Goal: Information Seeking & Learning: Learn about a topic

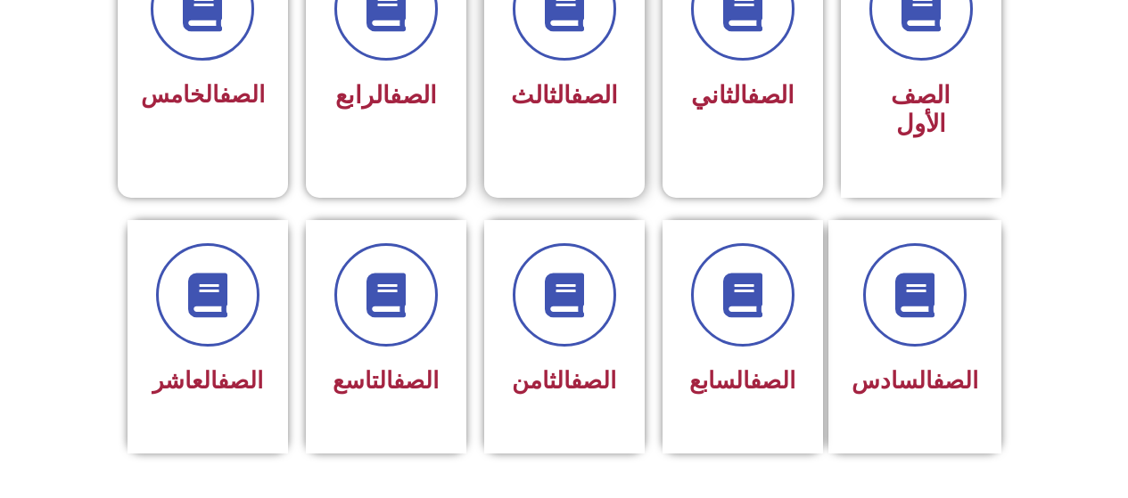
scroll to position [535, 0]
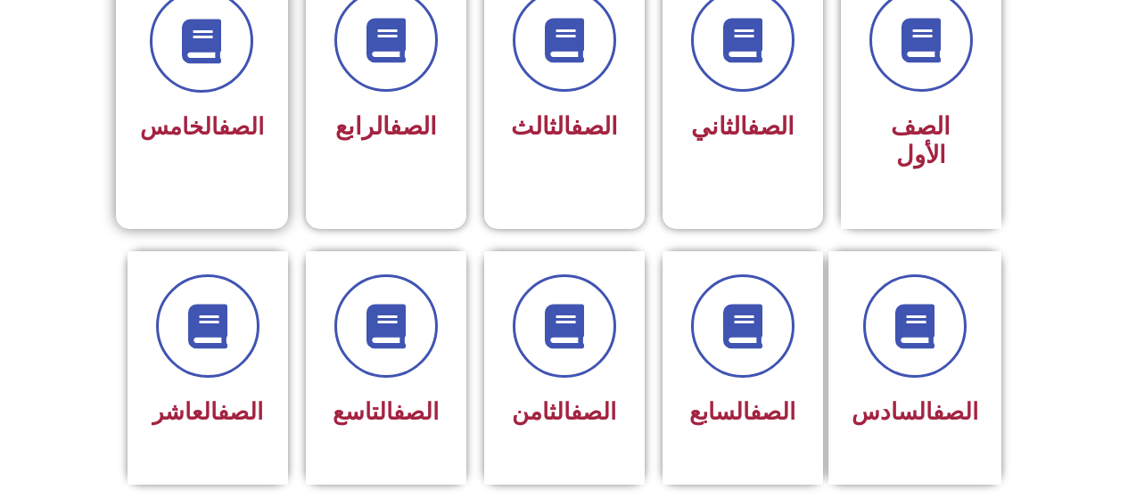
click at [227, 172] on div "الصف الخامس" at bounding box center [202, 82] width 172 height 235
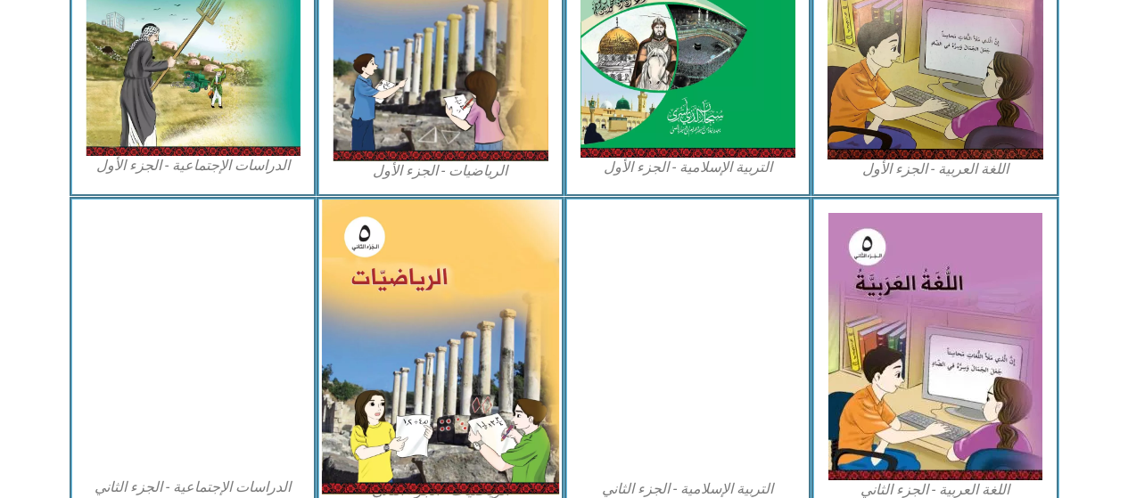
scroll to position [652, 0]
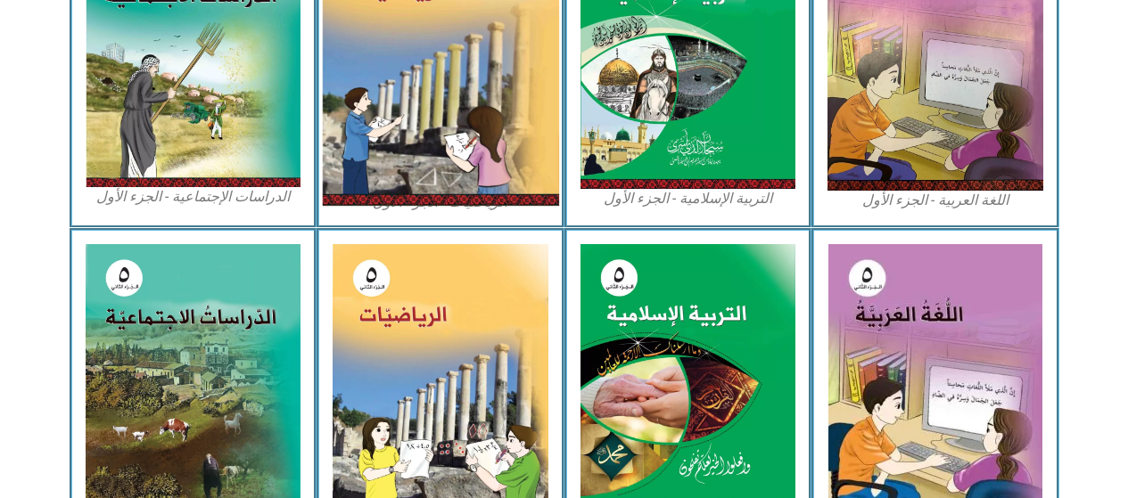
click at [434, 170] on img at bounding box center [440, 57] width 237 height 298
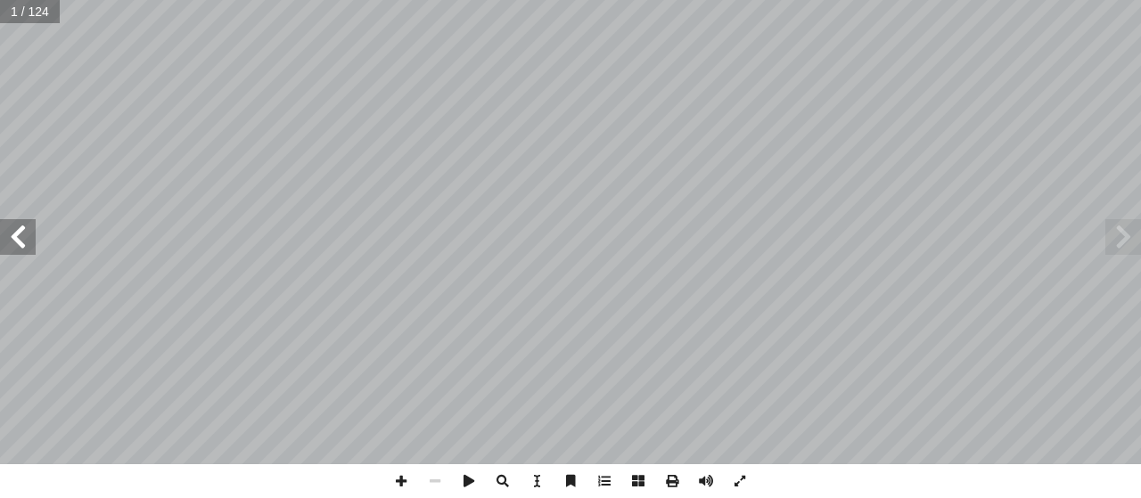
click at [1137, 233] on span at bounding box center [1123, 237] width 36 height 36
click at [1135, 234] on span at bounding box center [1123, 237] width 36 height 36
click at [31, 241] on span at bounding box center [18, 237] width 36 height 36
click at [30, 241] on span at bounding box center [18, 237] width 36 height 36
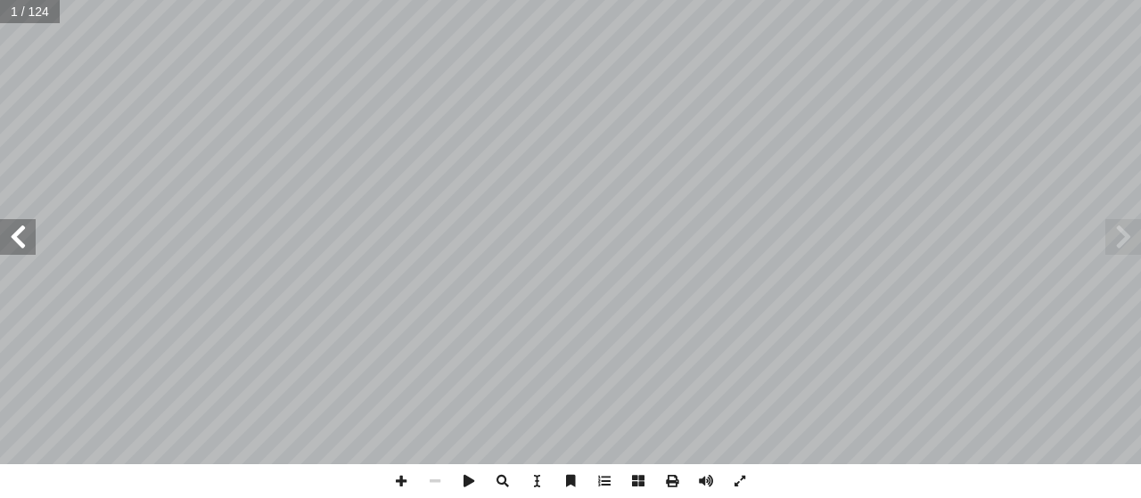
click at [24, 242] on span at bounding box center [18, 237] width 36 height 36
click at [14, 250] on span at bounding box center [18, 237] width 36 height 36
click at [21, 229] on span at bounding box center [18, 237] width 36 height 36
click at [22, 231] on span at bounding box center [18, 237] width 36 height 36
click at [22, 237] on span at bounding box center [18, 237] width 36 height 36
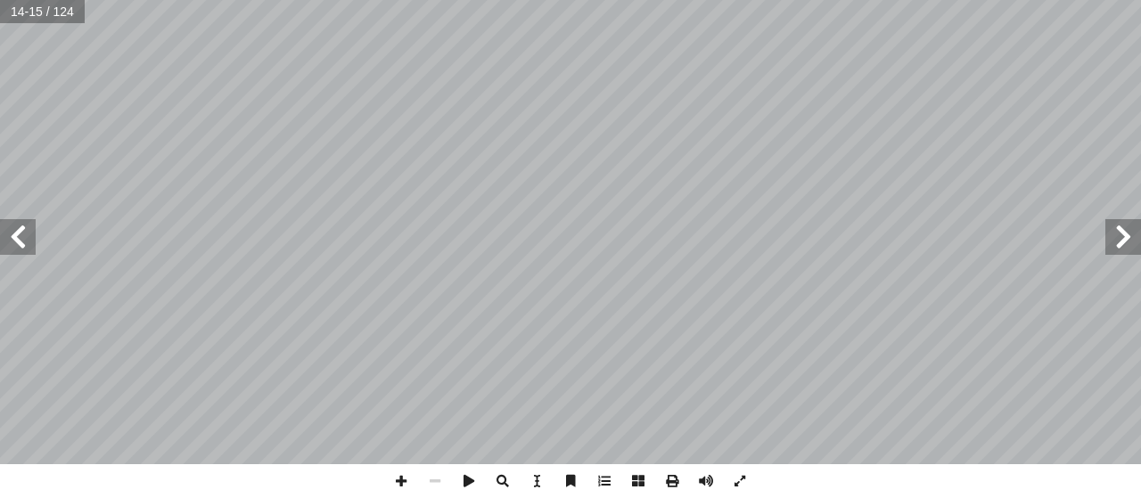
click at [1110, 254] on span at bounding box center [1123, 237] width 36 height 36
click at [1114, 246] on span at bounding box center [1123, 237] width 36 height 36
click at [23, 250] on span at bounding box center [18, 237] width 36 height 36
click at [9, 226] on span at bounding box center [18, 237] width 36 height 36
click at [21, 234] on span at bounding box center [18, 237] width 36 height 36
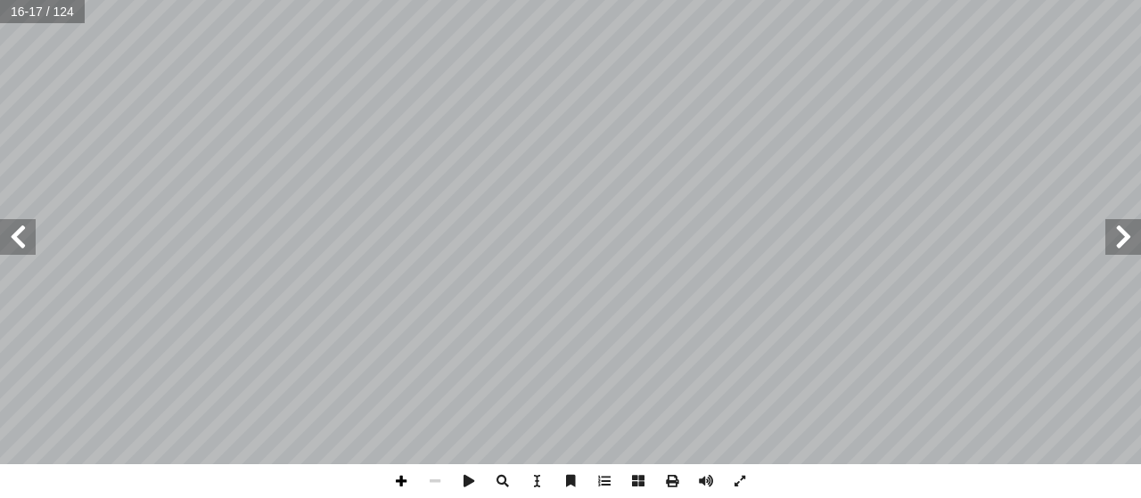
click at [397, 479] on span at bounding box center [401, 481] width 34 height 34
click at [441, 478] on span at bounding box center [435, 481] width 34 height 34
click at [409, 478] on span at bounding box center [401, 481] width 34 height 34
click at [439, 489] on span at bounding box center [435, 481] width 34 height 34
